Goal: Transaction & Acquisition: Purchase product/service

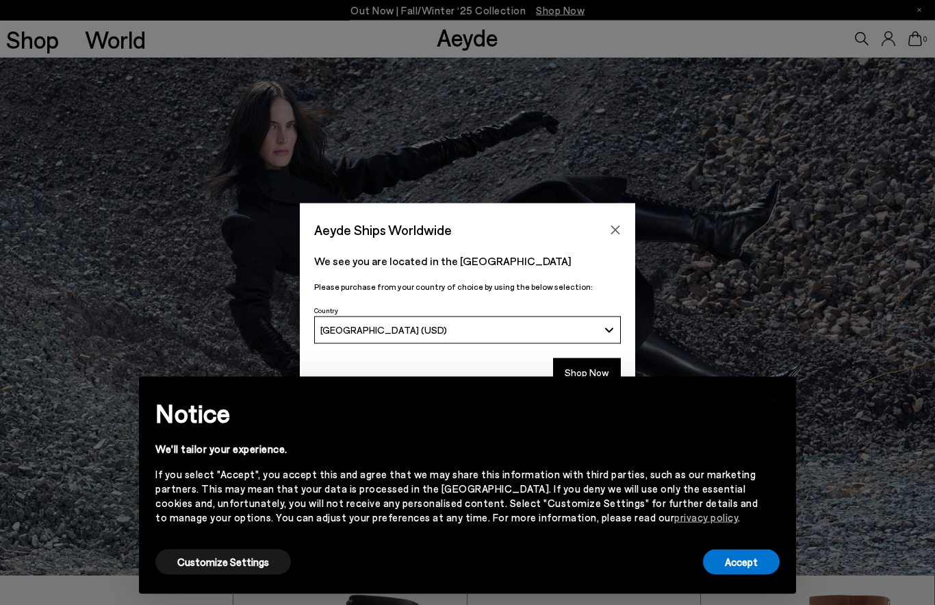
scroll to position [36, 0]
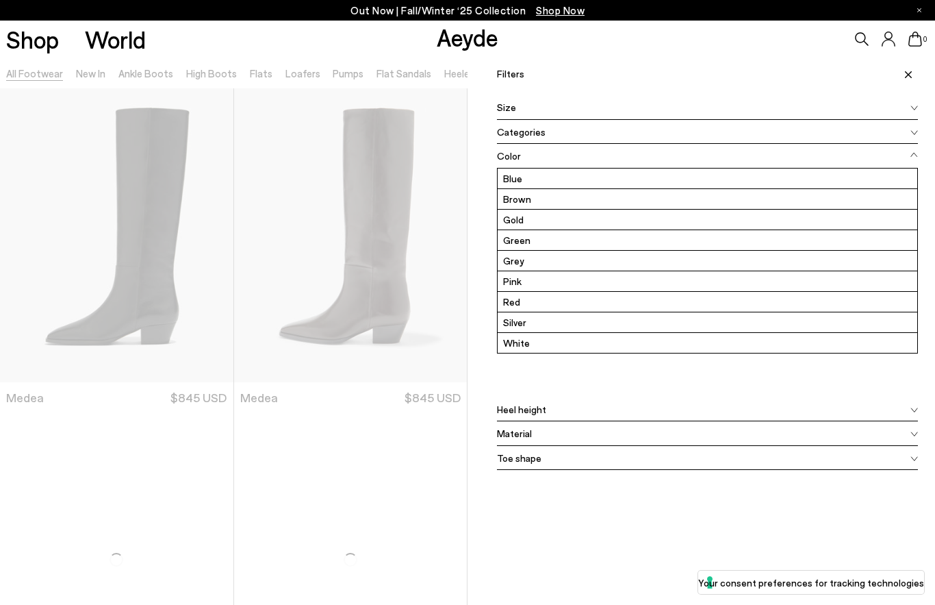
scroll to position [41, 0]
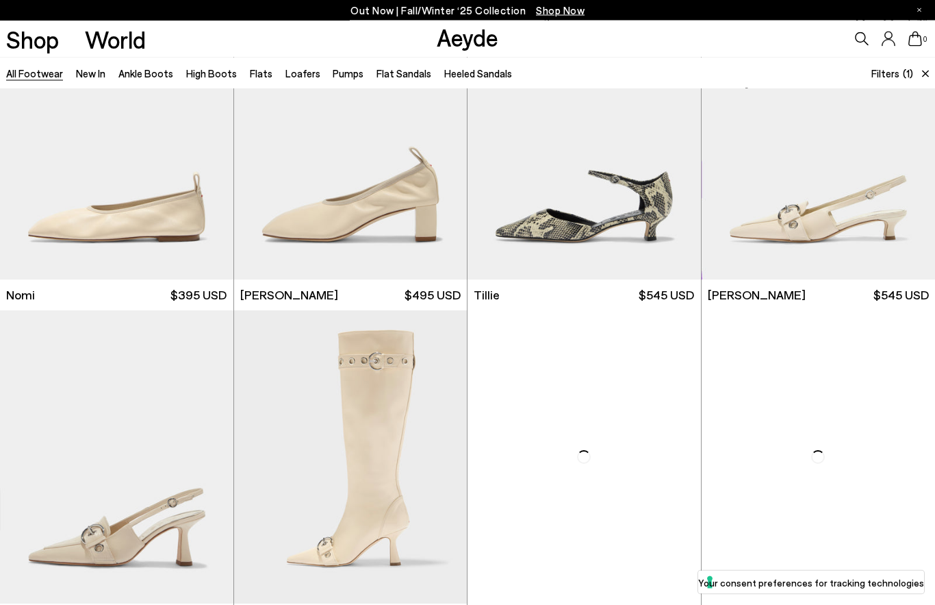
scroll to position [1074, 0]
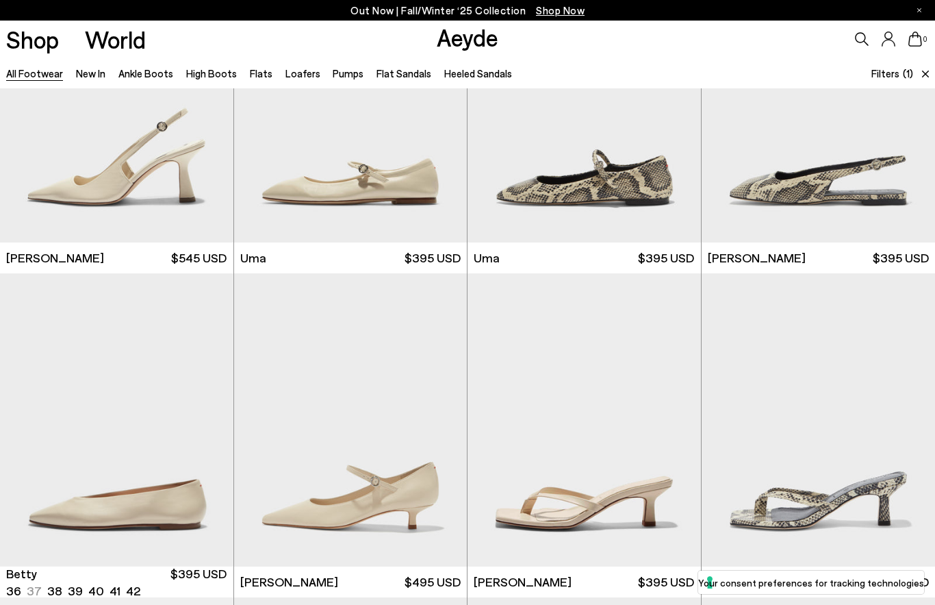
scroll to position [2407, 0]
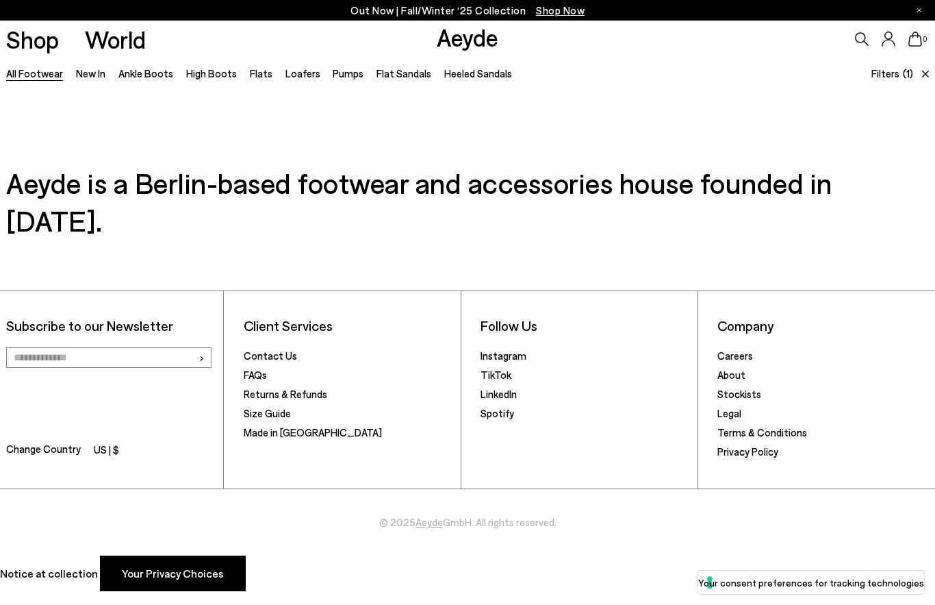
scroll to position [1908, 0]
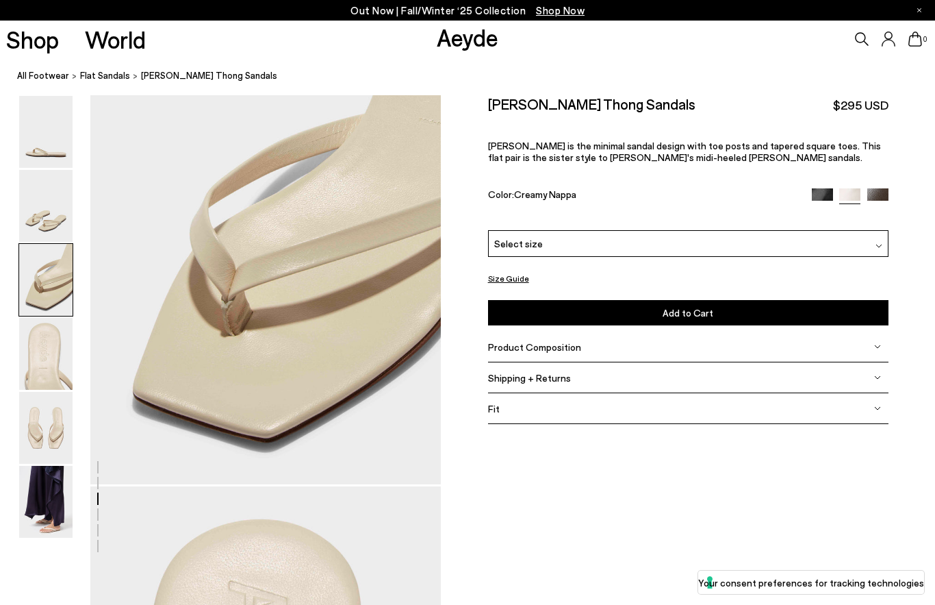
scroll to position [985, 0]
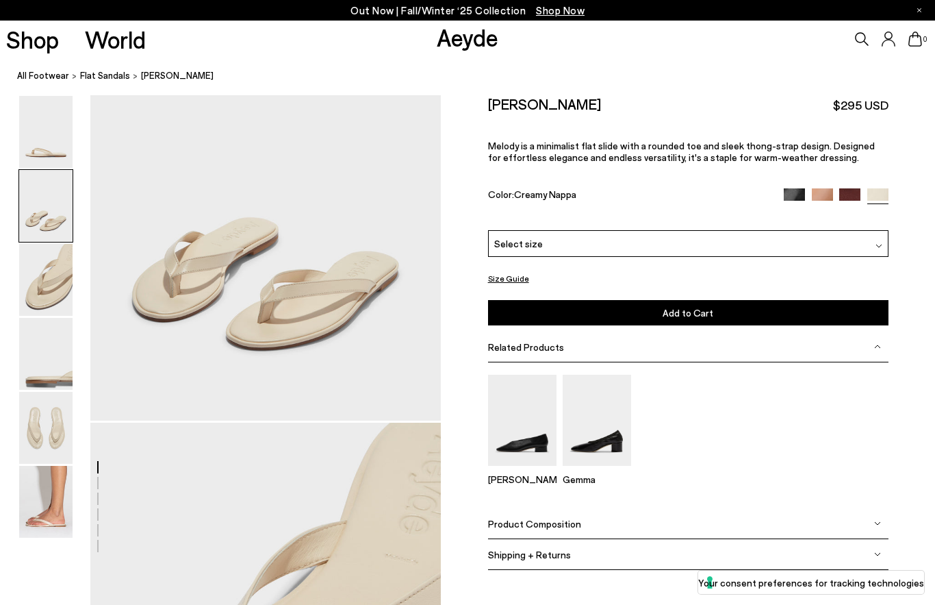
scroll to position [599, 0]
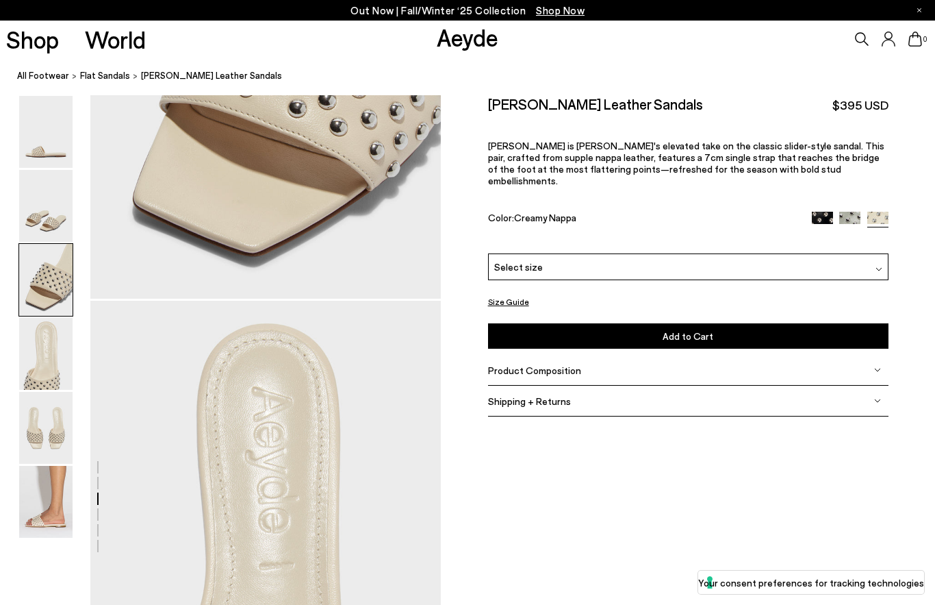
scroll to position [1187, 0]
